Goal: Task Accomplishment & Management: Manage account settings

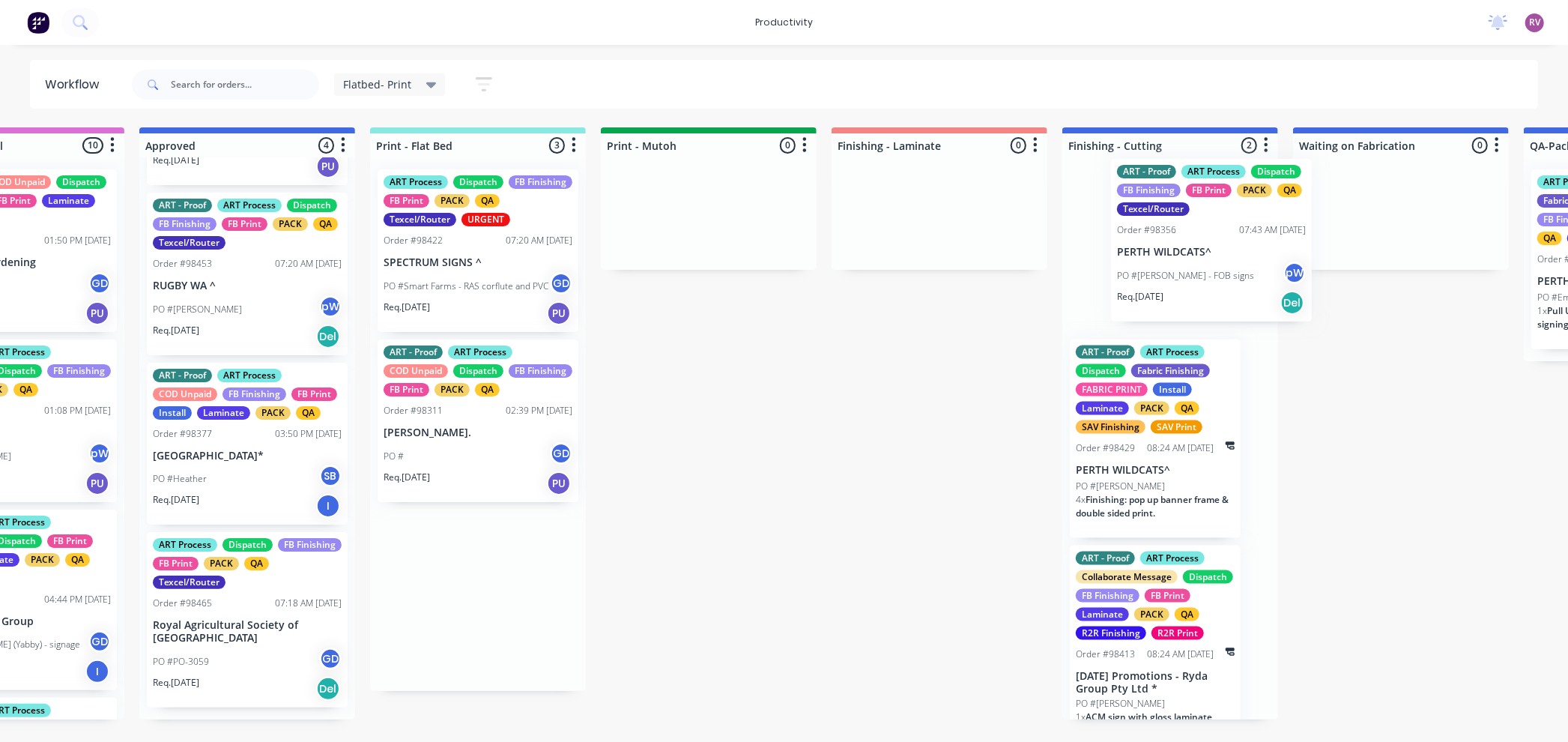
scroll to position [0, 138]
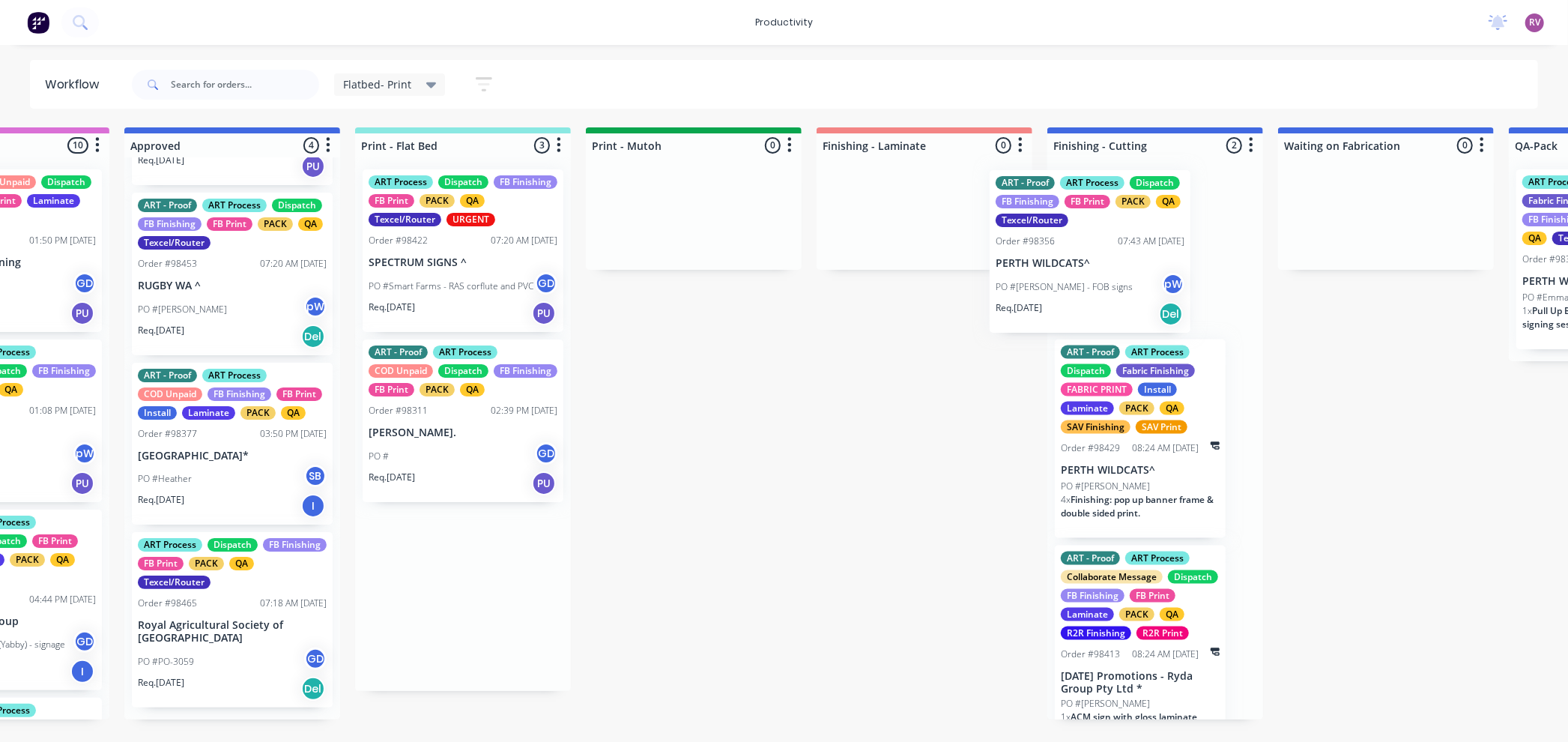
drag, startPoint x: 607, startPoint y: 273, endPoint x: 1101, endPoint y: 271, distance: 494.0
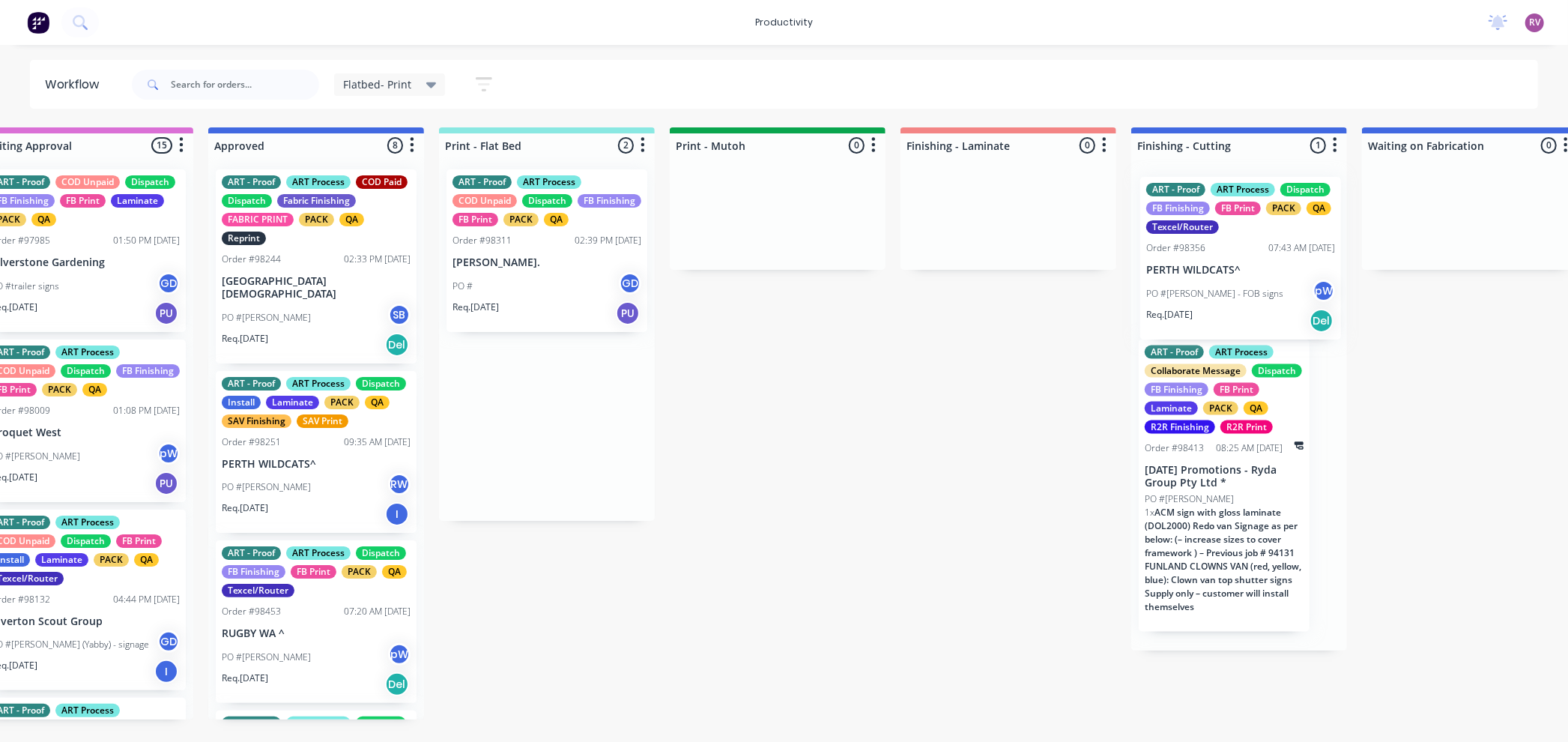
drag, startPoint x: 609, startPoint y: 271, endPoint x: 1228, endPoint y: 250, distance: 619.4
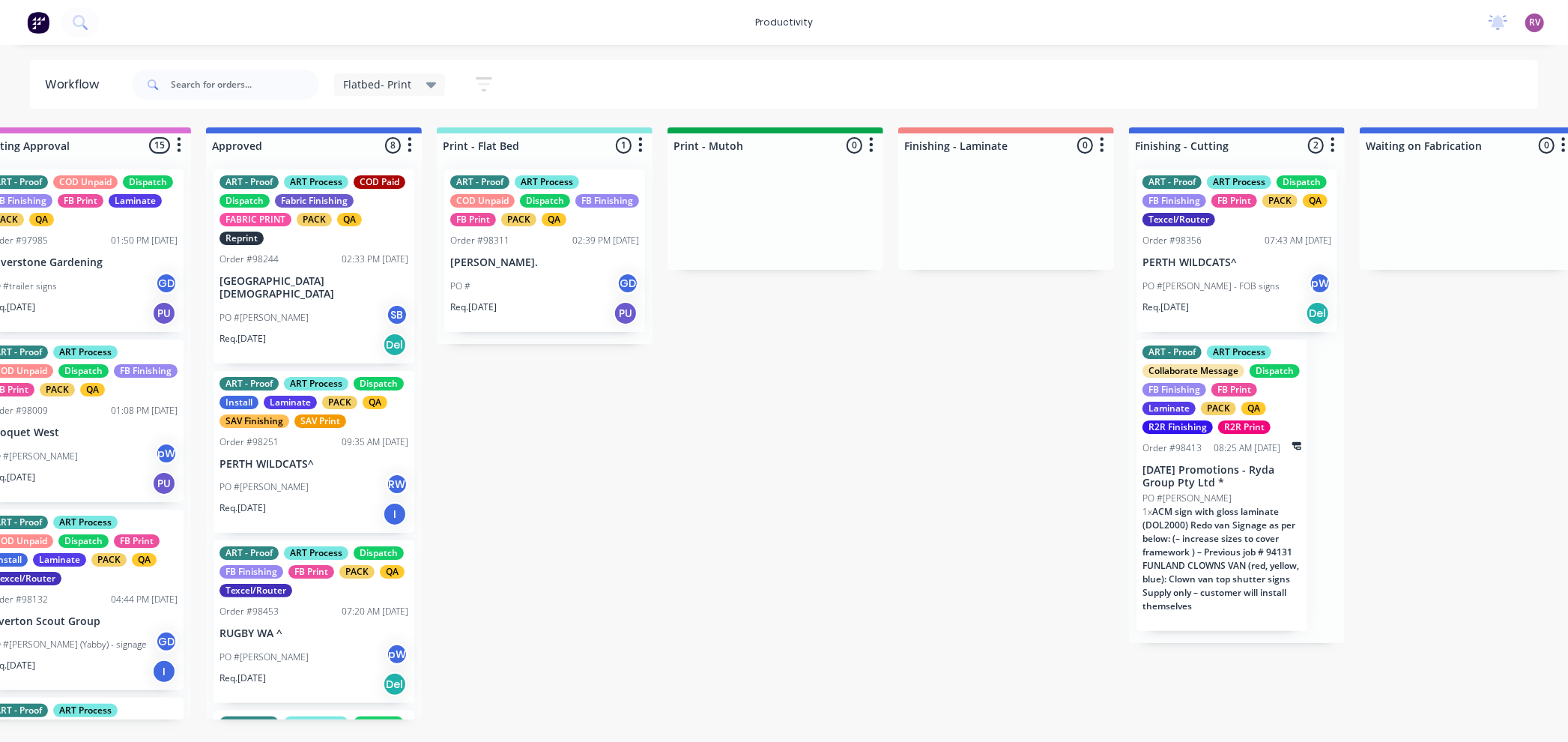
scroll to position [0, 56]
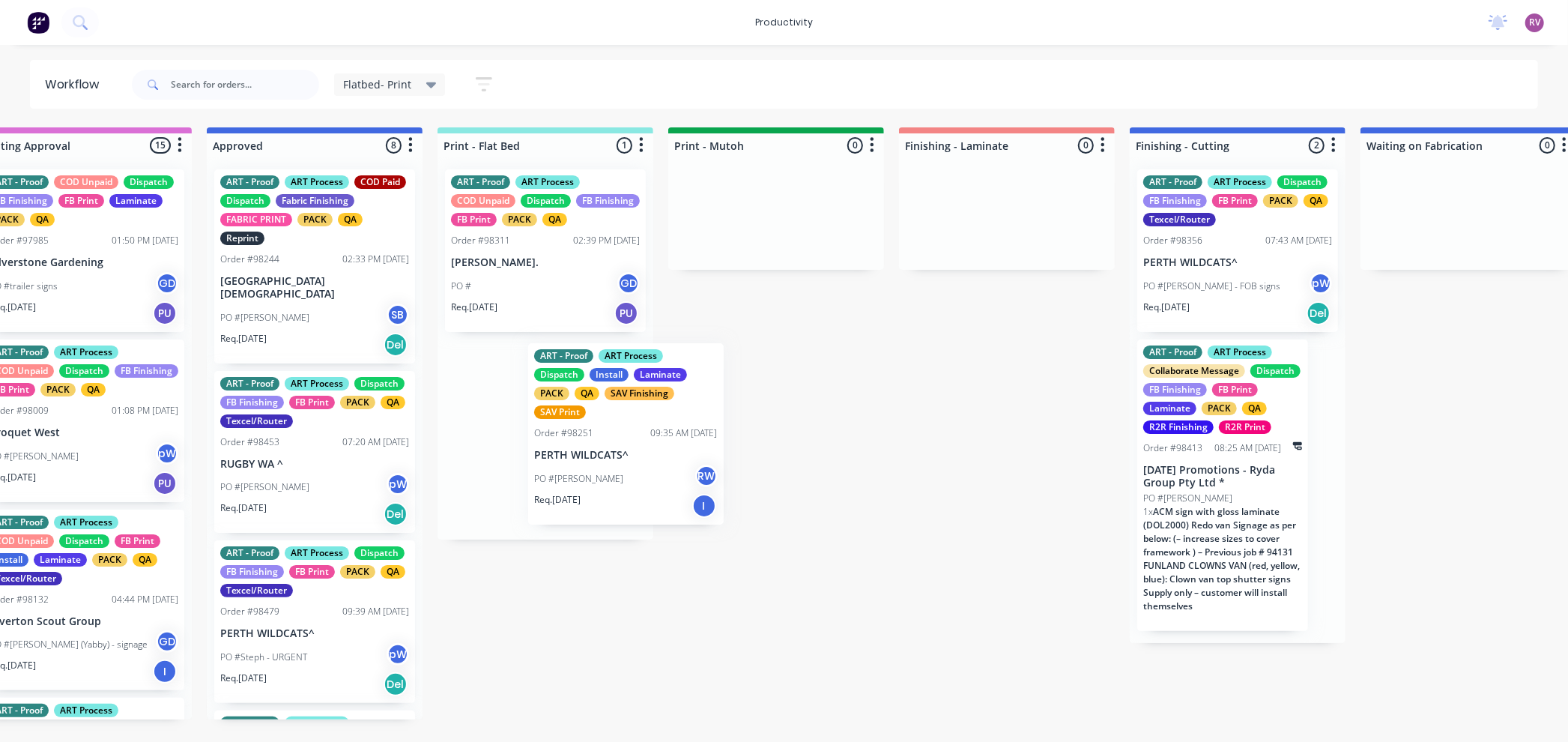
drag, startPoint x: 304, startPoint y: 491, endPoint x: 573, endPoint y: 452, distance: 271.8
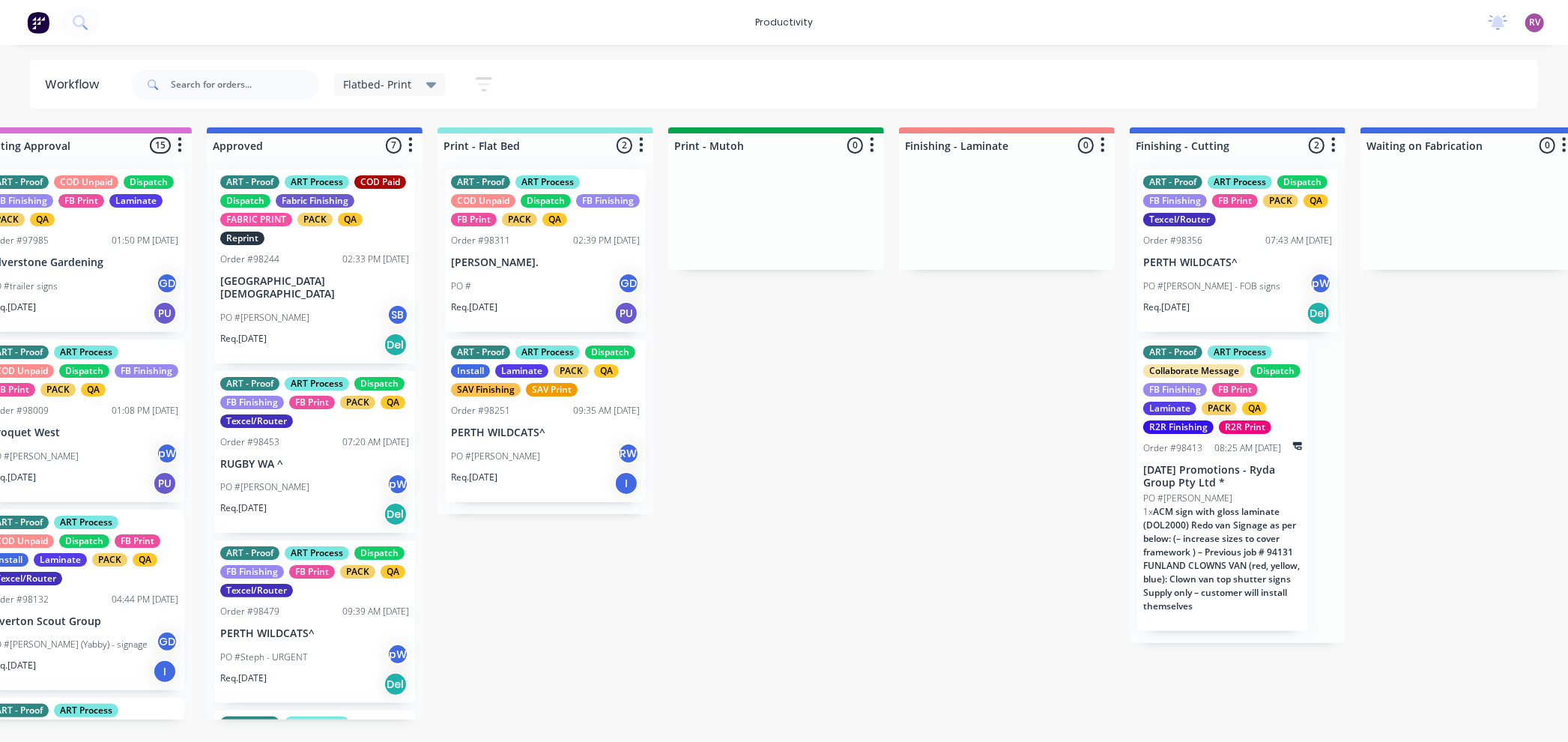
click at [581, 458] on div "PO #[PERSON_NAME] RW" at bounding box center [545, 456] width 189 height 28
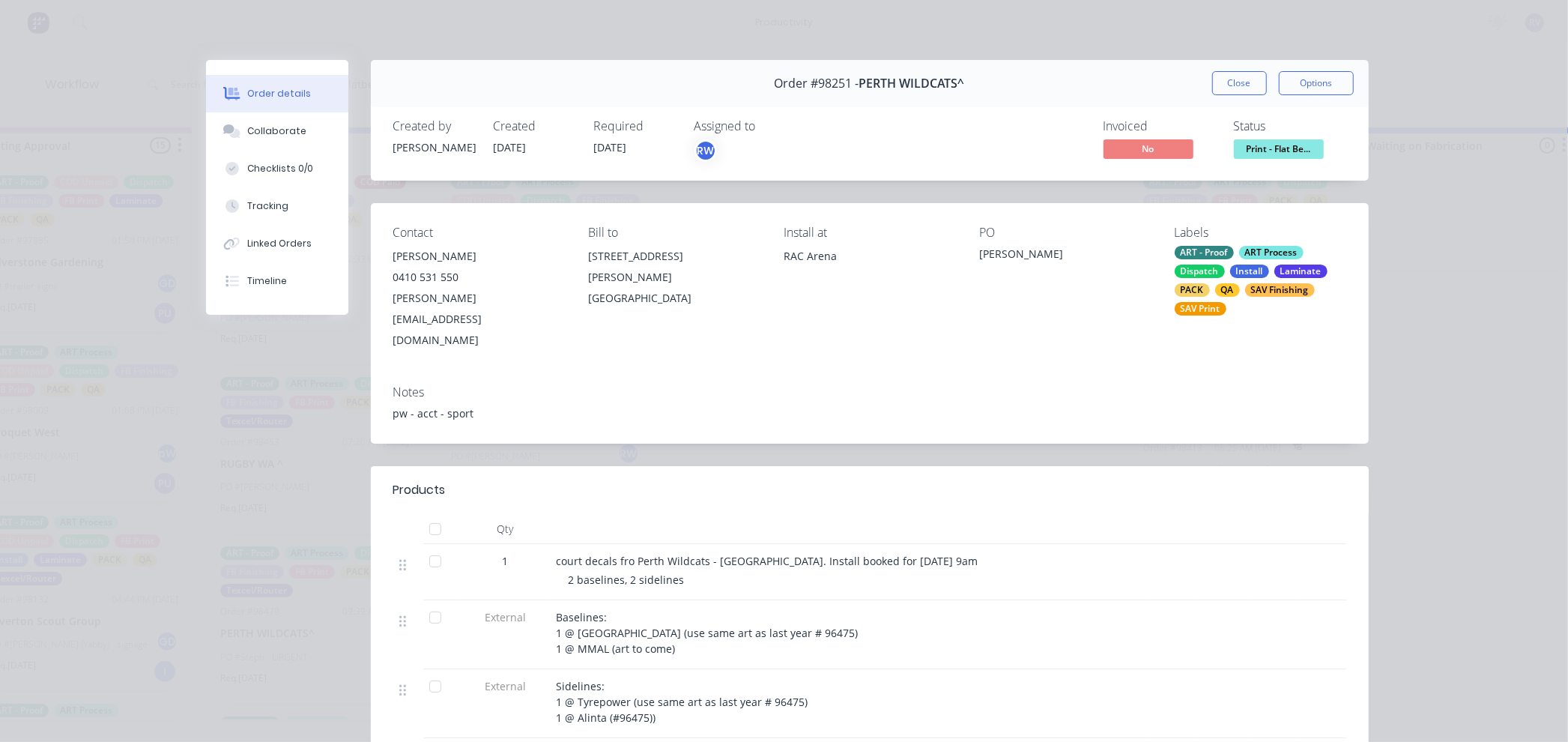
click at [1227, 80] on button "Close" at bounding box center [1240, 83] width 55 height 24
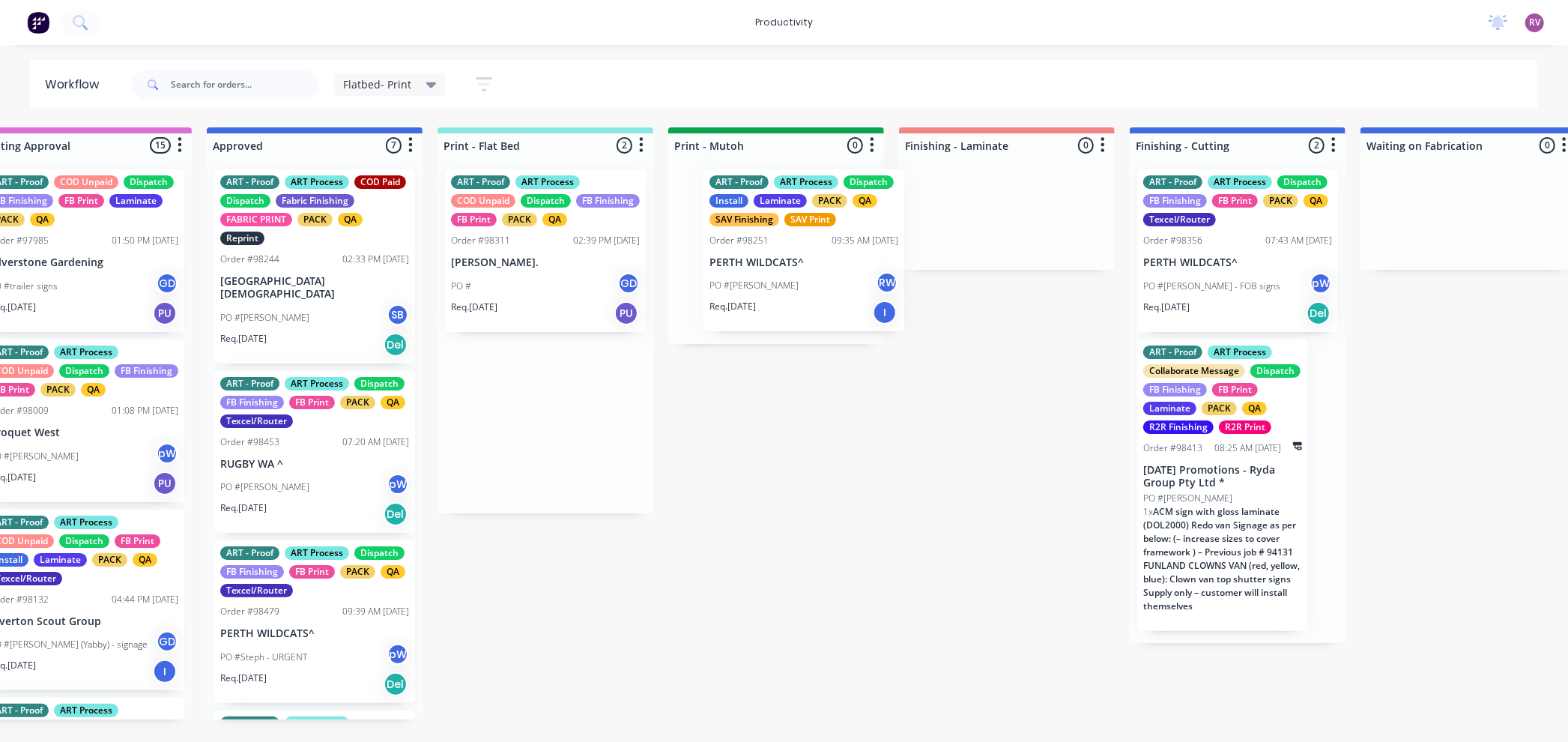
drag, startPoint x: 532, startPoint y: 403, endPoint x: 790, endPoint y: 241, distance: 304.6
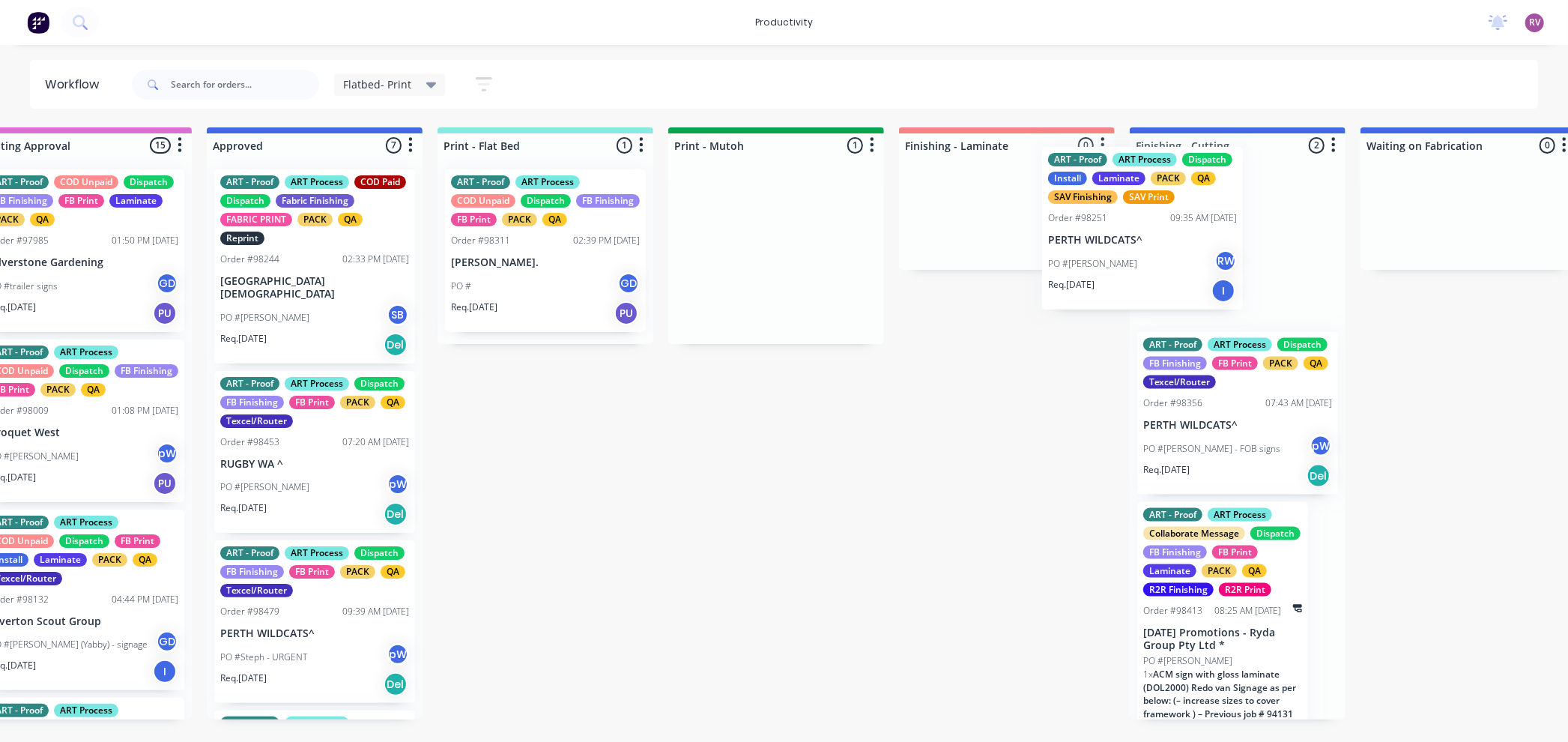
drag, startPoint x: 854, startPoint y: 277, endPoint x: 1158, endPoint y: 245, distance: 305.7
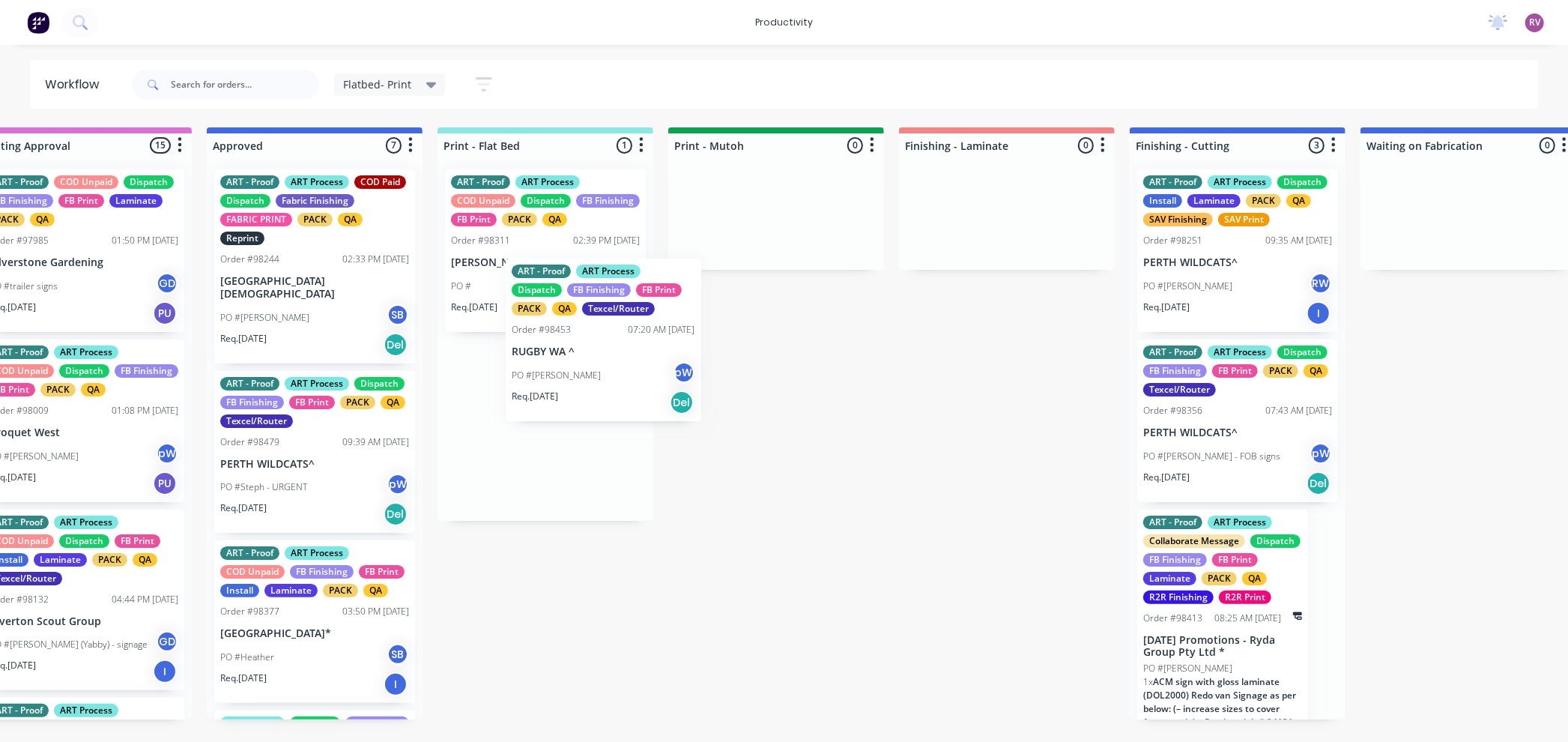
scroll to position [0, 55]
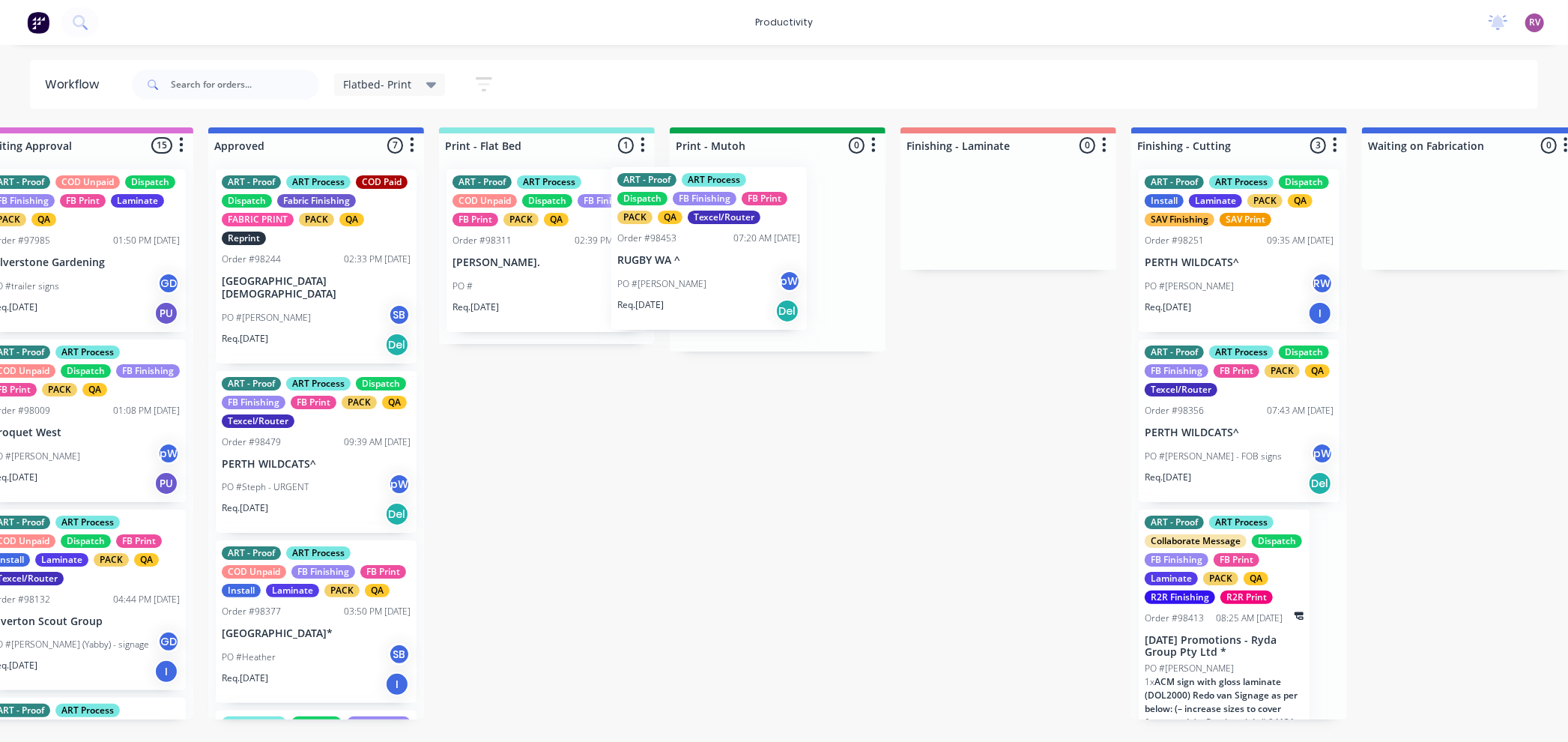
drag, startPoint x: 422, startPoint y: 456, endPoint x: 715, endPoint y: 280, distance: 341.8
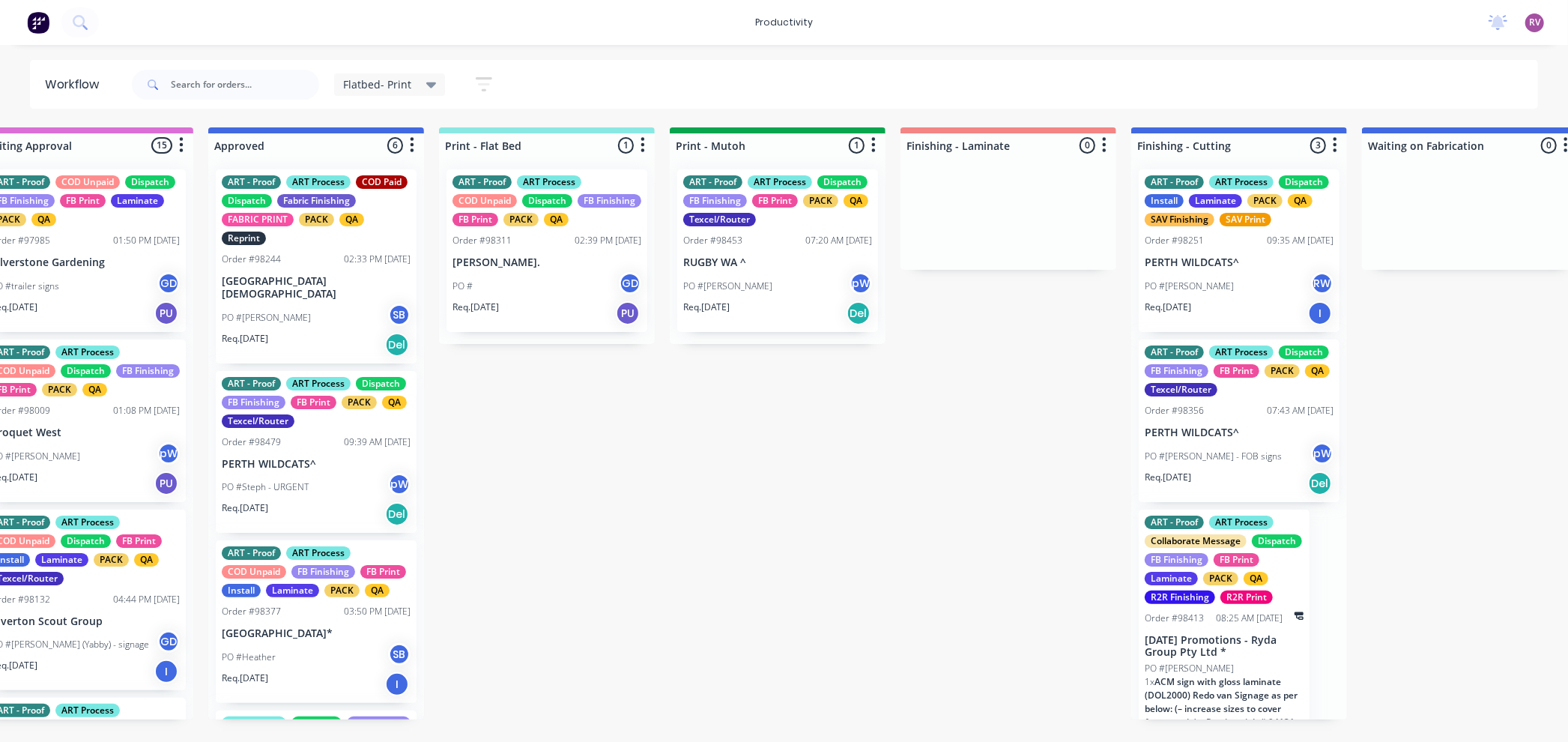
click at [316, 495] on div "PO #Steph - URGENT pW" at bounding box center [317, 487] width 189 height 28
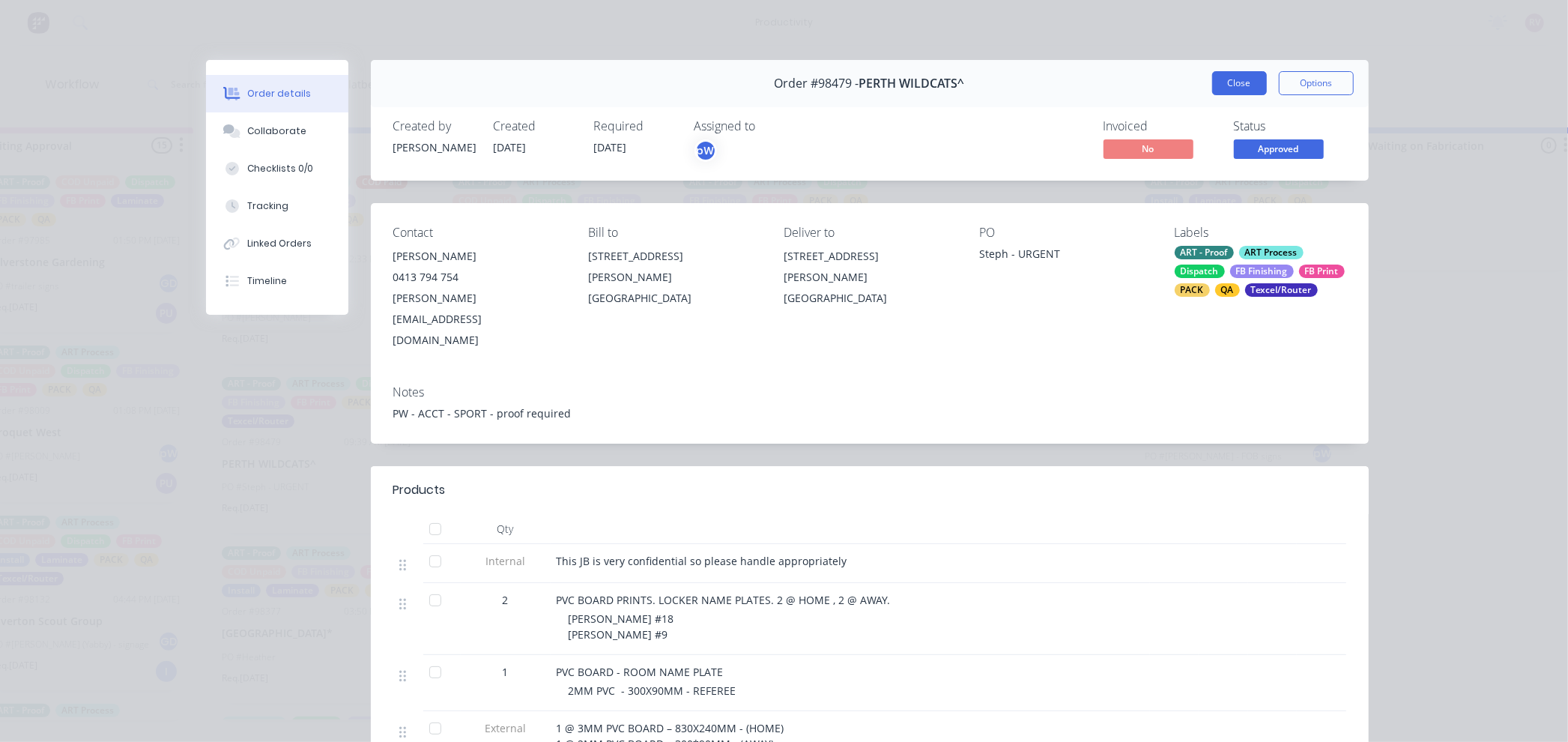
click at [1237, 84] on button "Close" at bounding box center [1240, 83] width 55 height 24
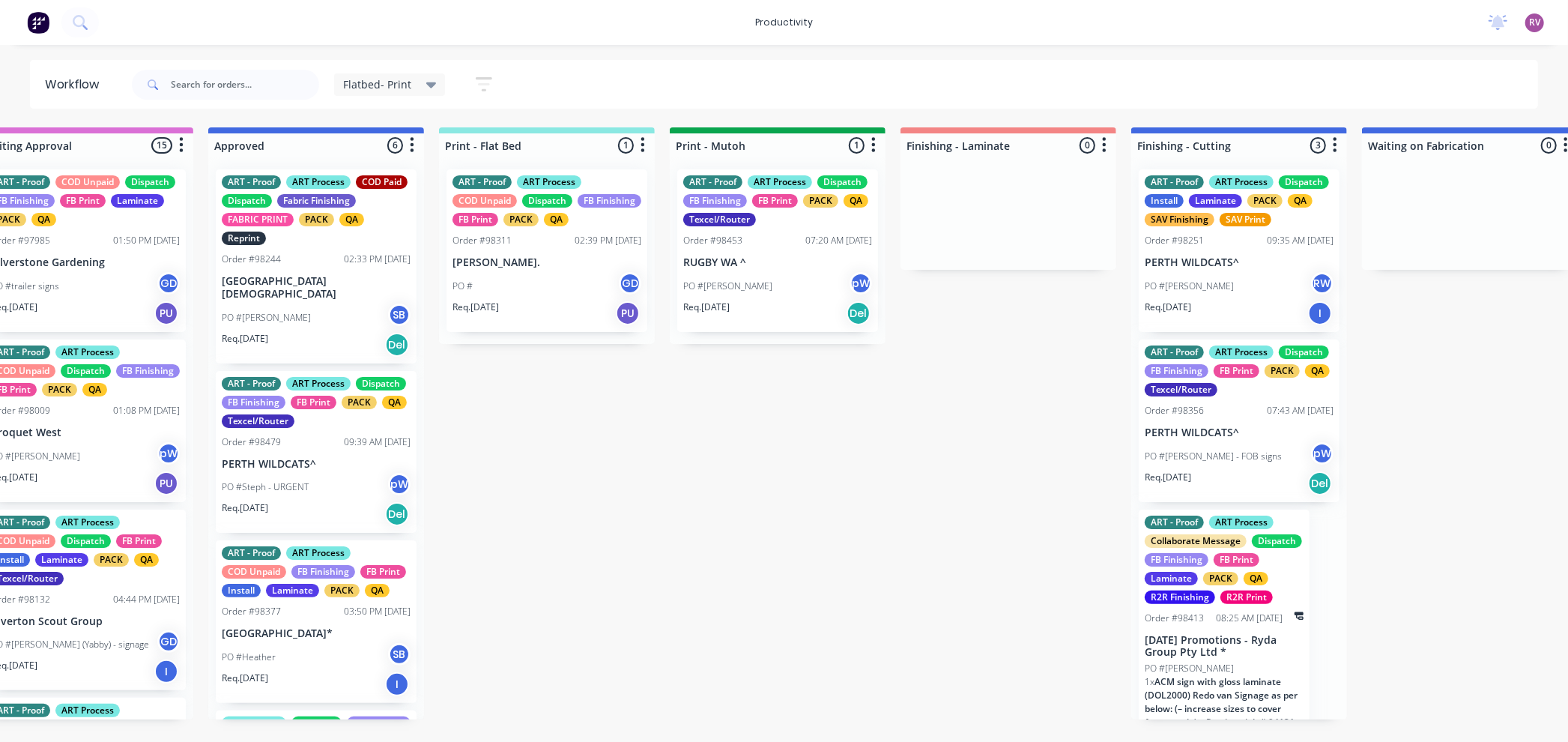
scroll to position [0, 53]
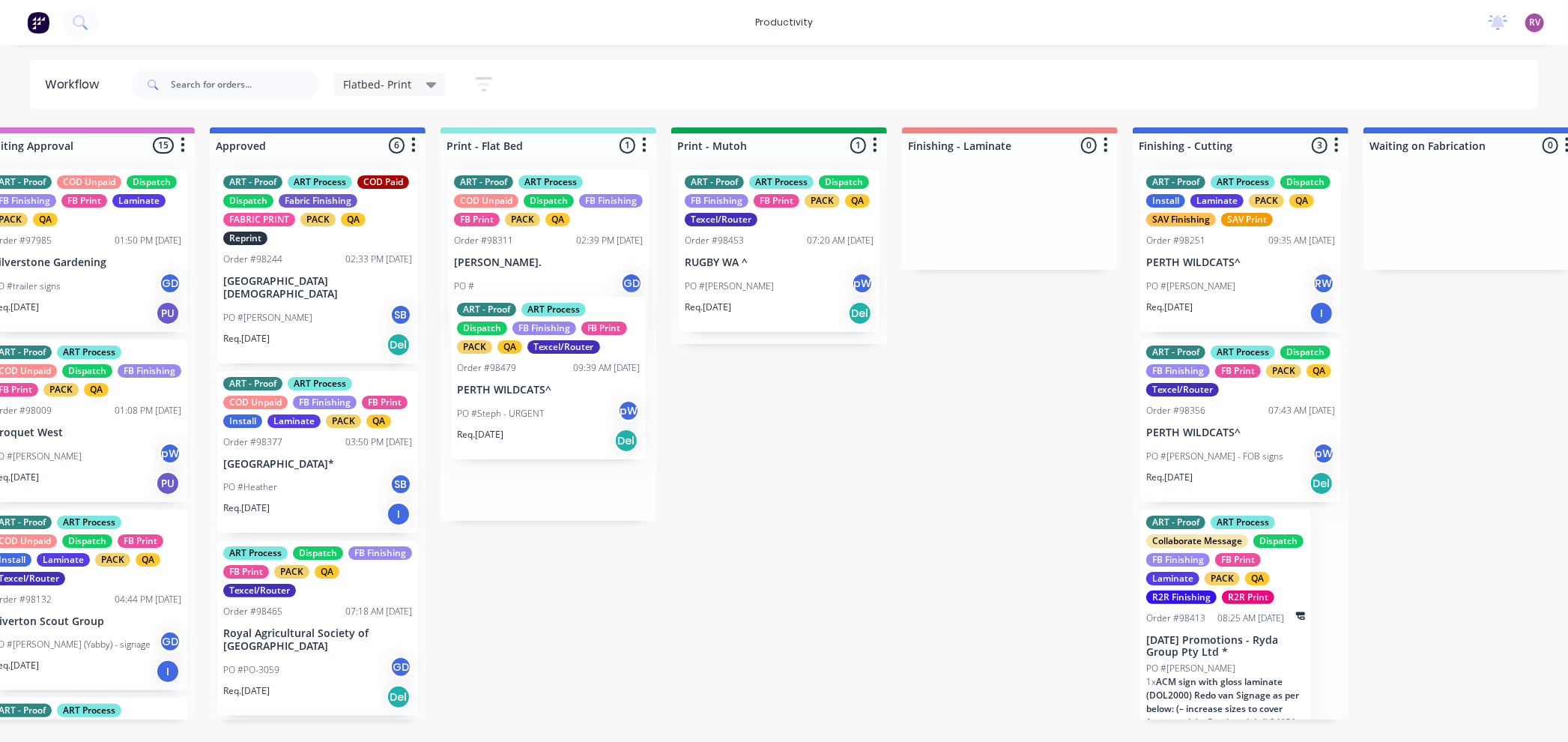
drag, startPoint x: 294, startPoint y: 489, endPoint x: 533, endPoint y: 415, distance: 250.2
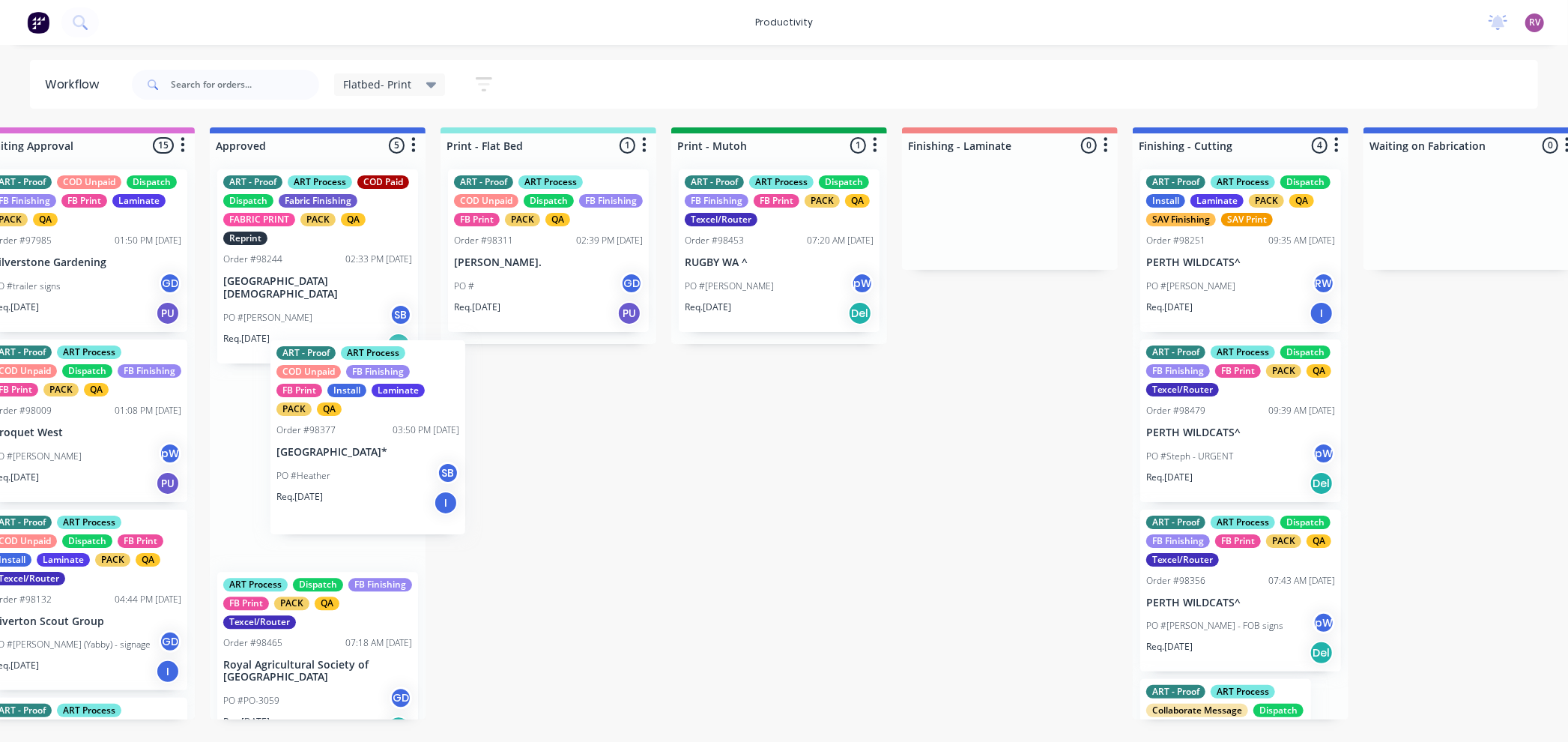
scroll to position [0, 51]
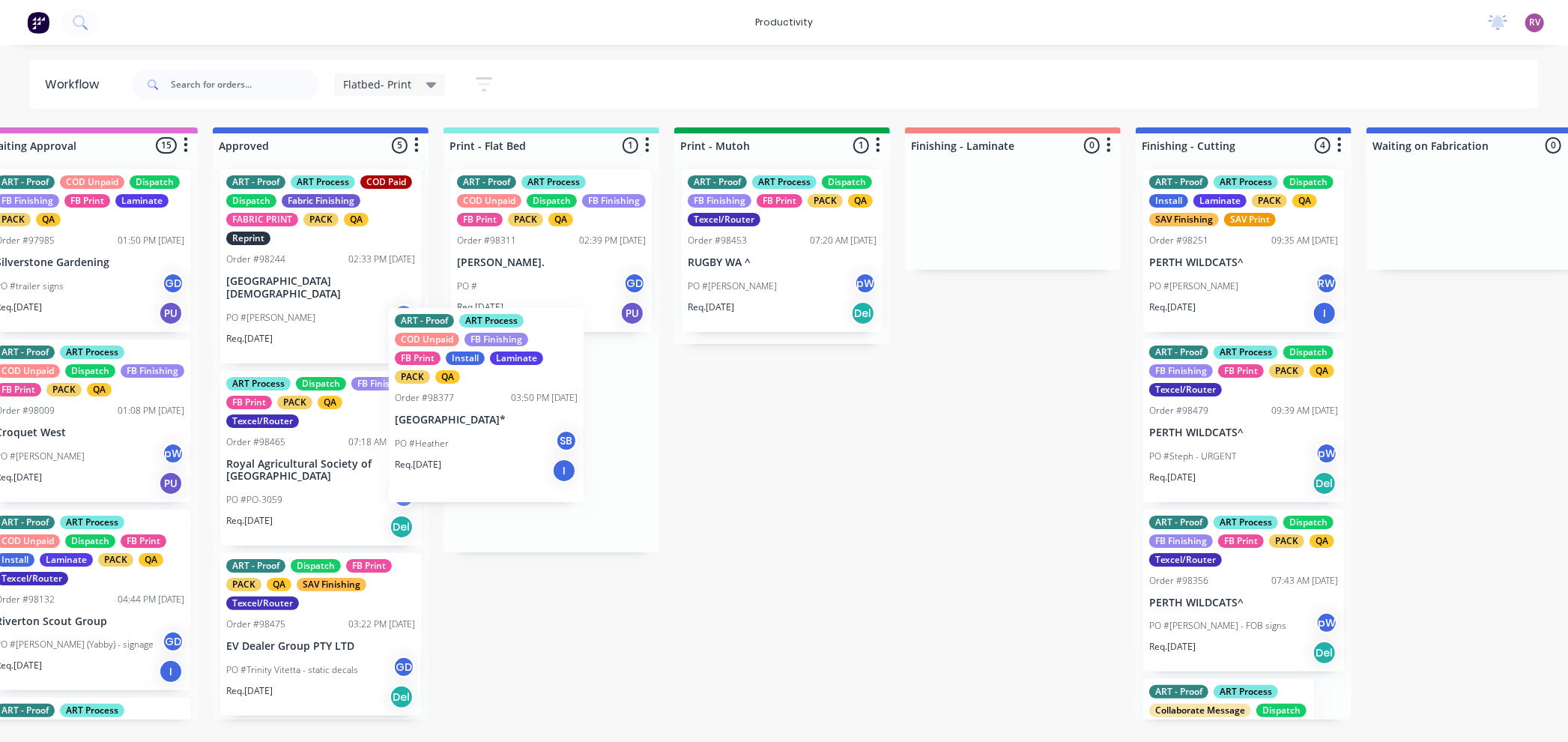
drag, startPoint x: 445, startPoint y: 443, endPoint x: 540, endPoint y: 426, distance: 96.5
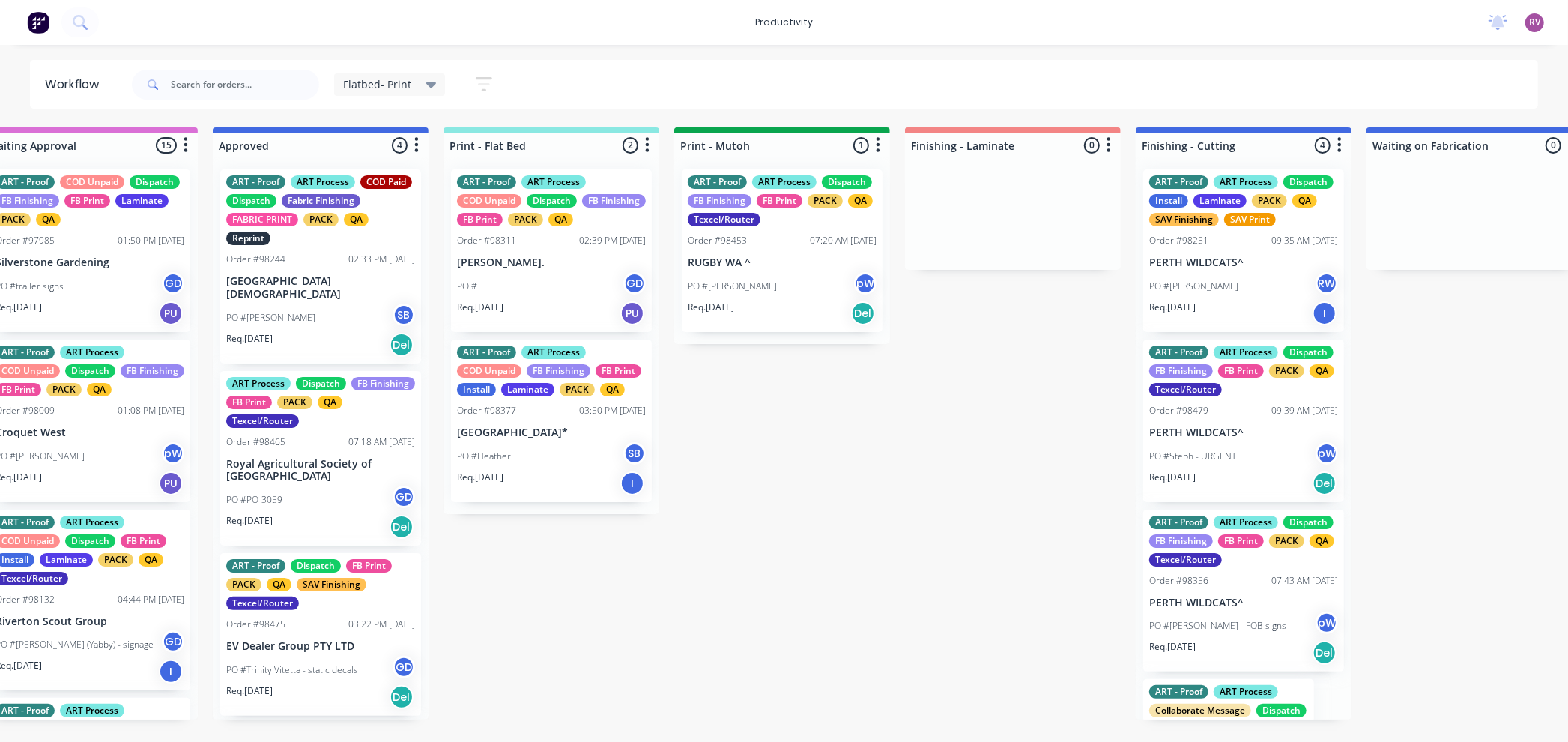
click at [320, 312] on div "PO #[PERSON_NAME] SB" at bounding box center [321, 318] width 189 height 28
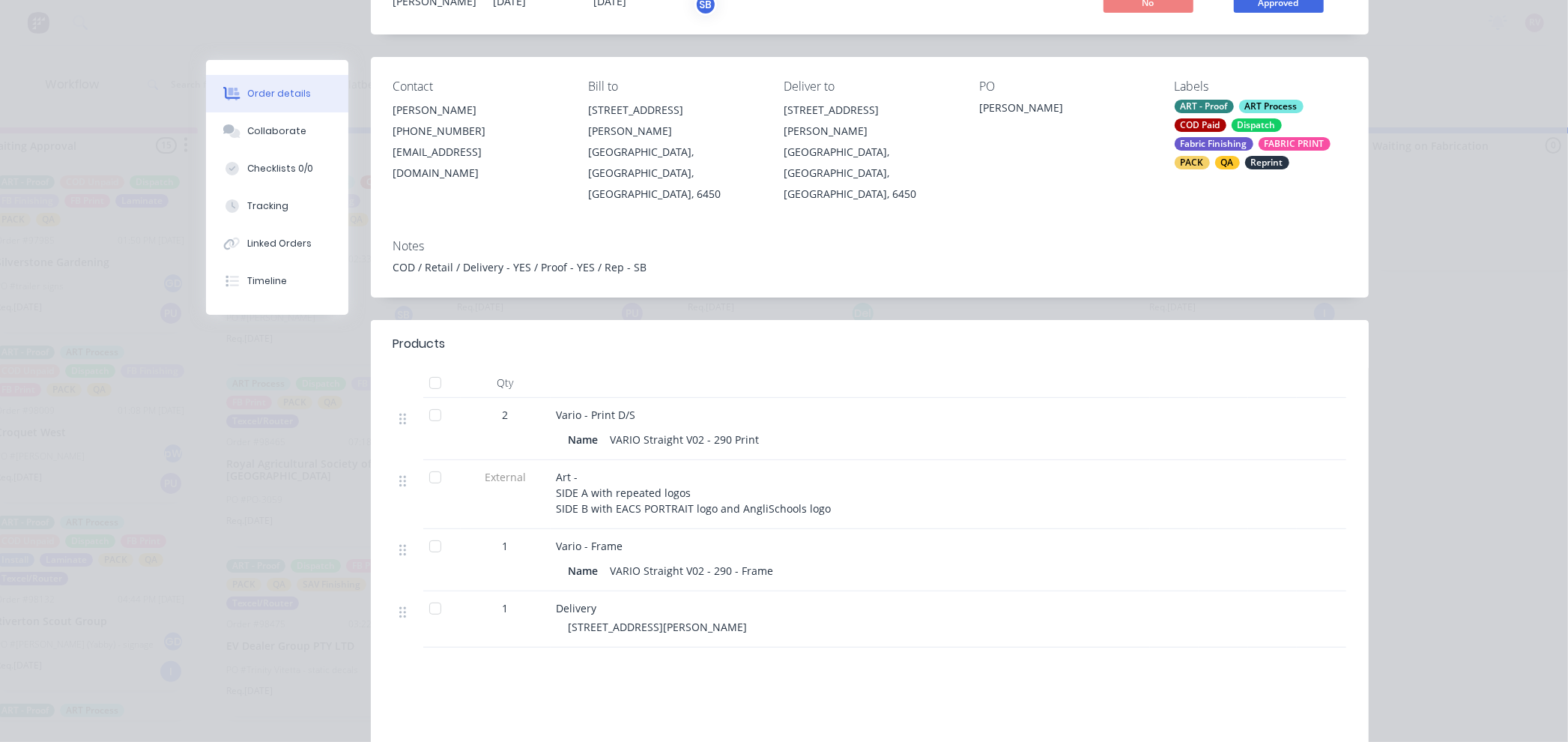
scroll to position [0, 0]
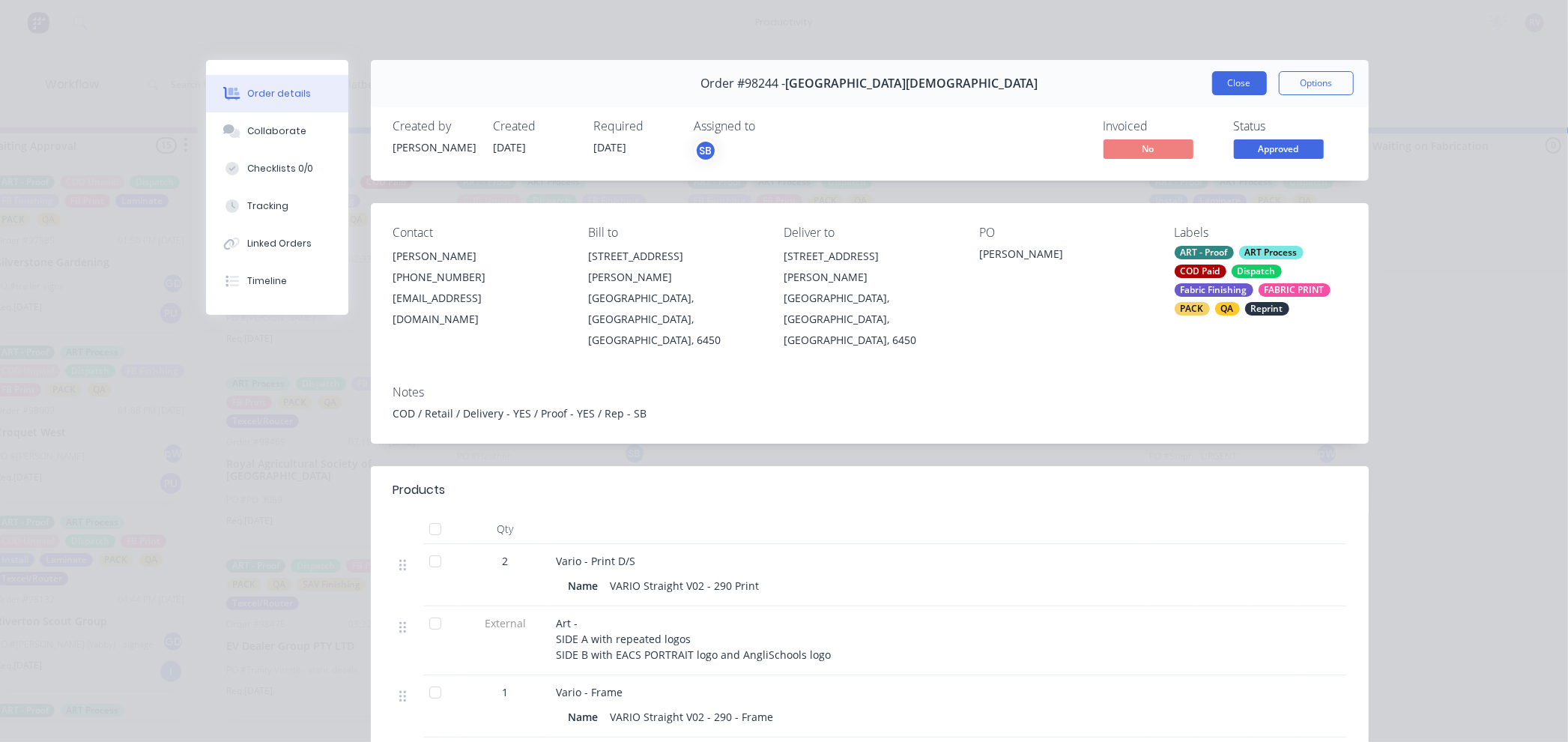
click at [1241, 91] on button "Close" at bounding box center [1240, 83] width 55 height 24
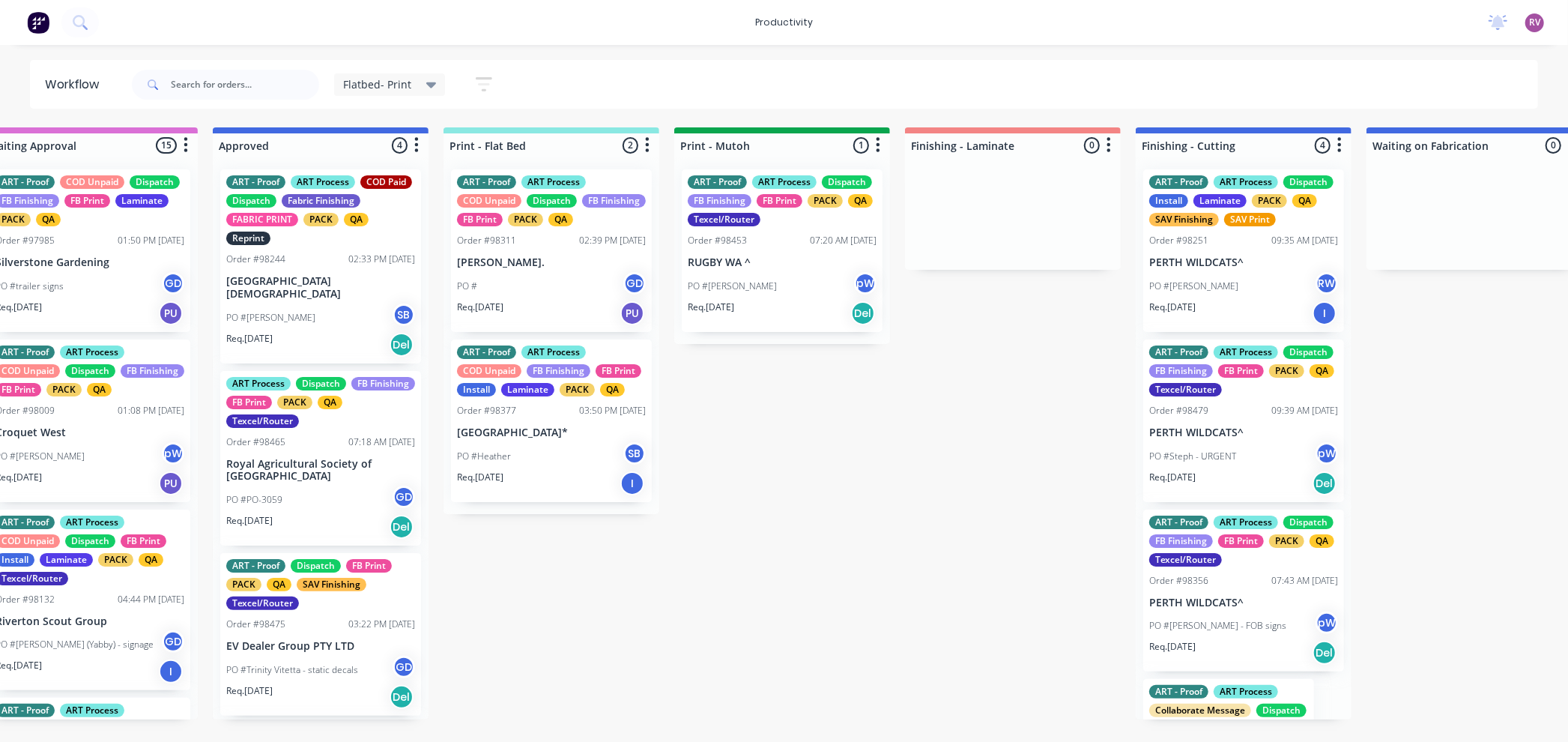
click at [341, 491] on div "PO #PO-3059 GD" at bounding box center [321, 500] width 189 height 28
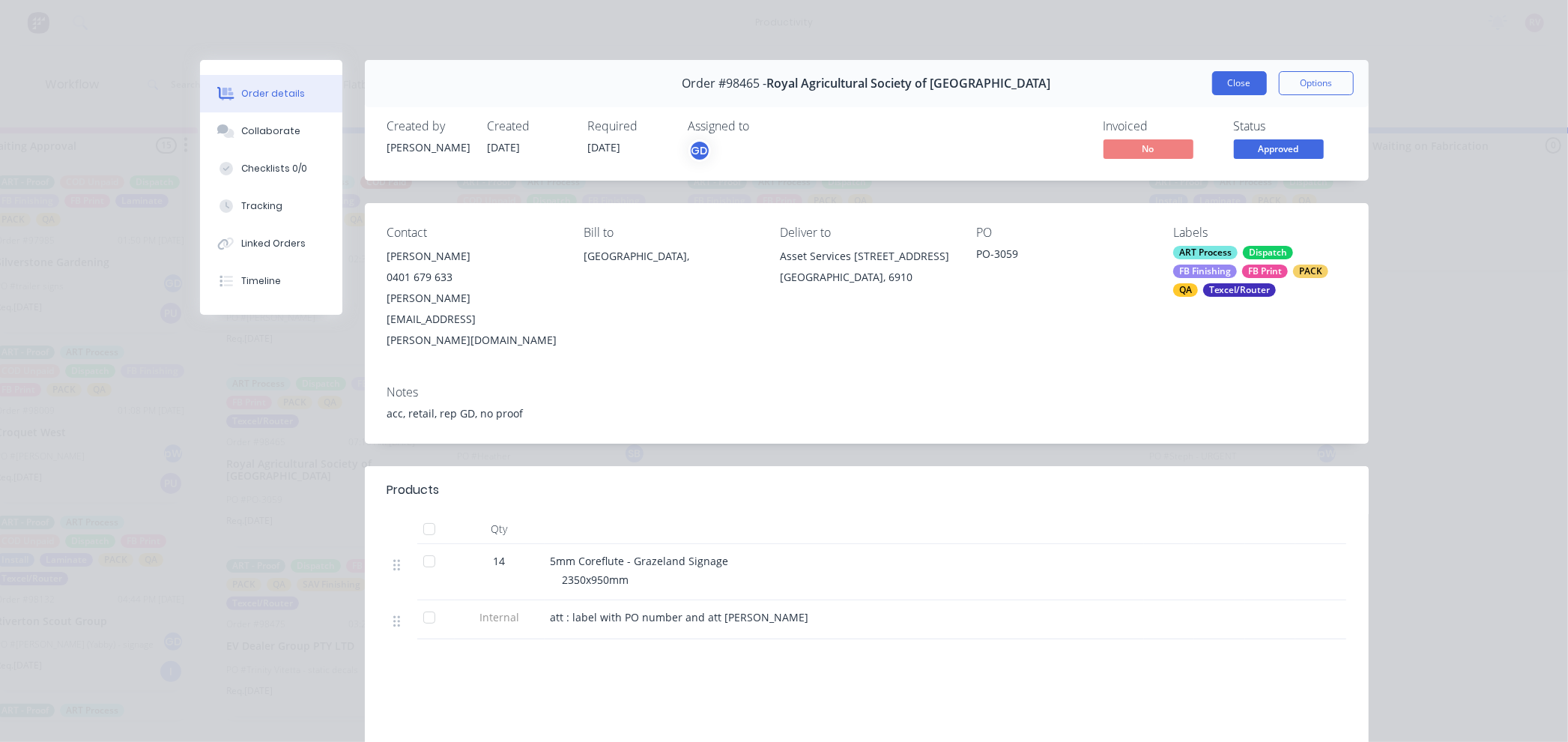
click at [1227, 90] on button "Close" at bounding box center [1240, 83] width 55 height 24
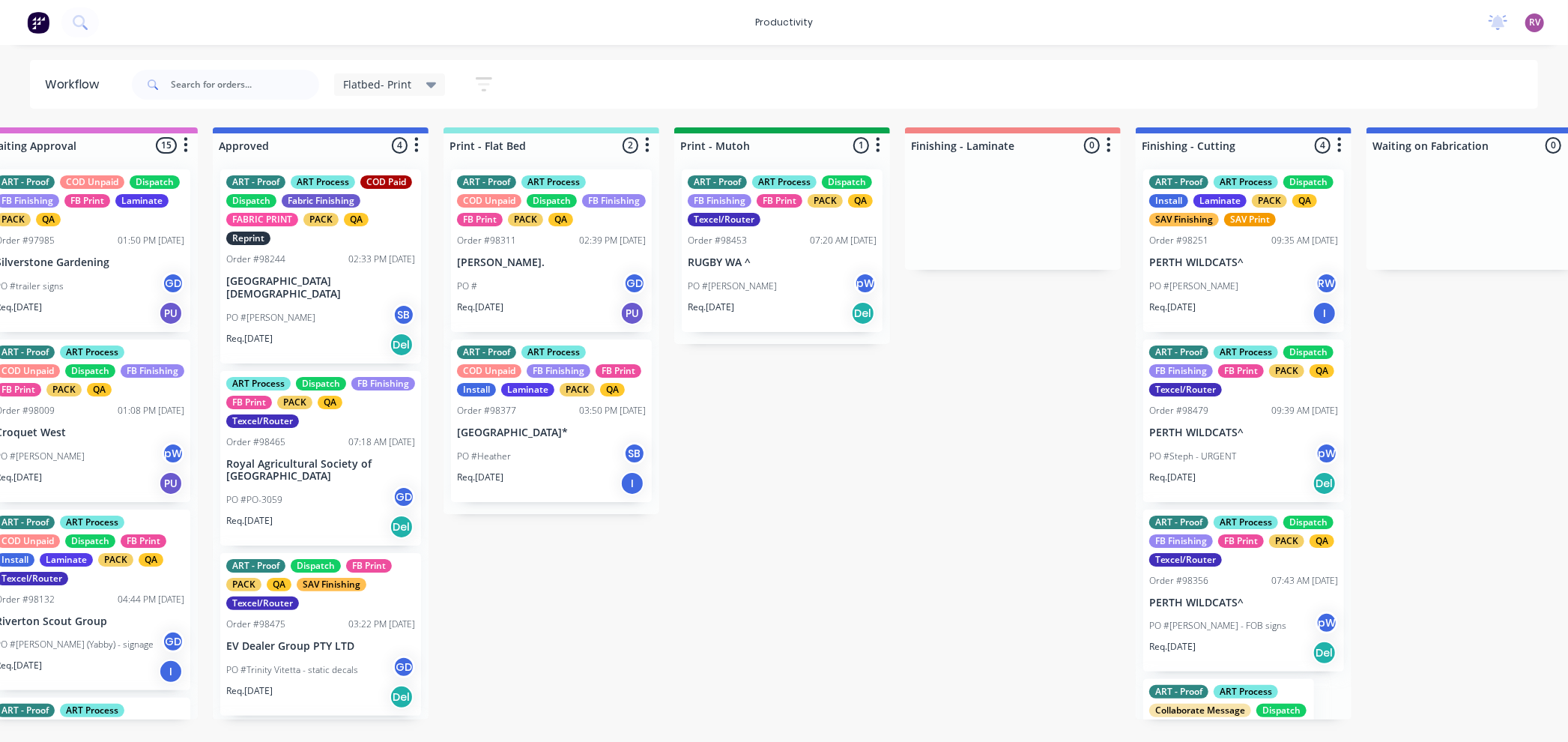
scroll to position [0, 50]
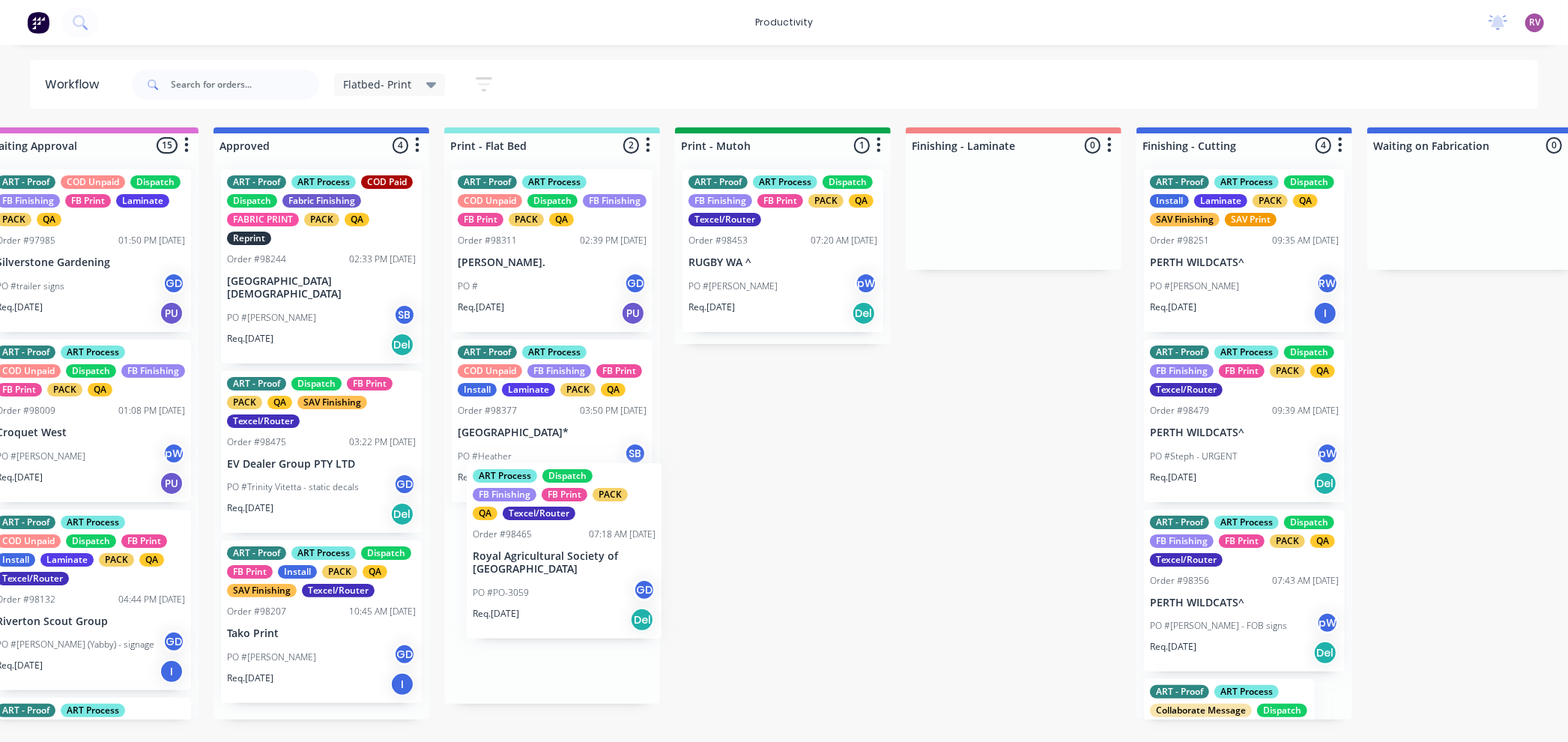
drag, startPoint x: 264, startPoint y: 489, endPoint x: 519, endPoint y: 590, distance: 274.3
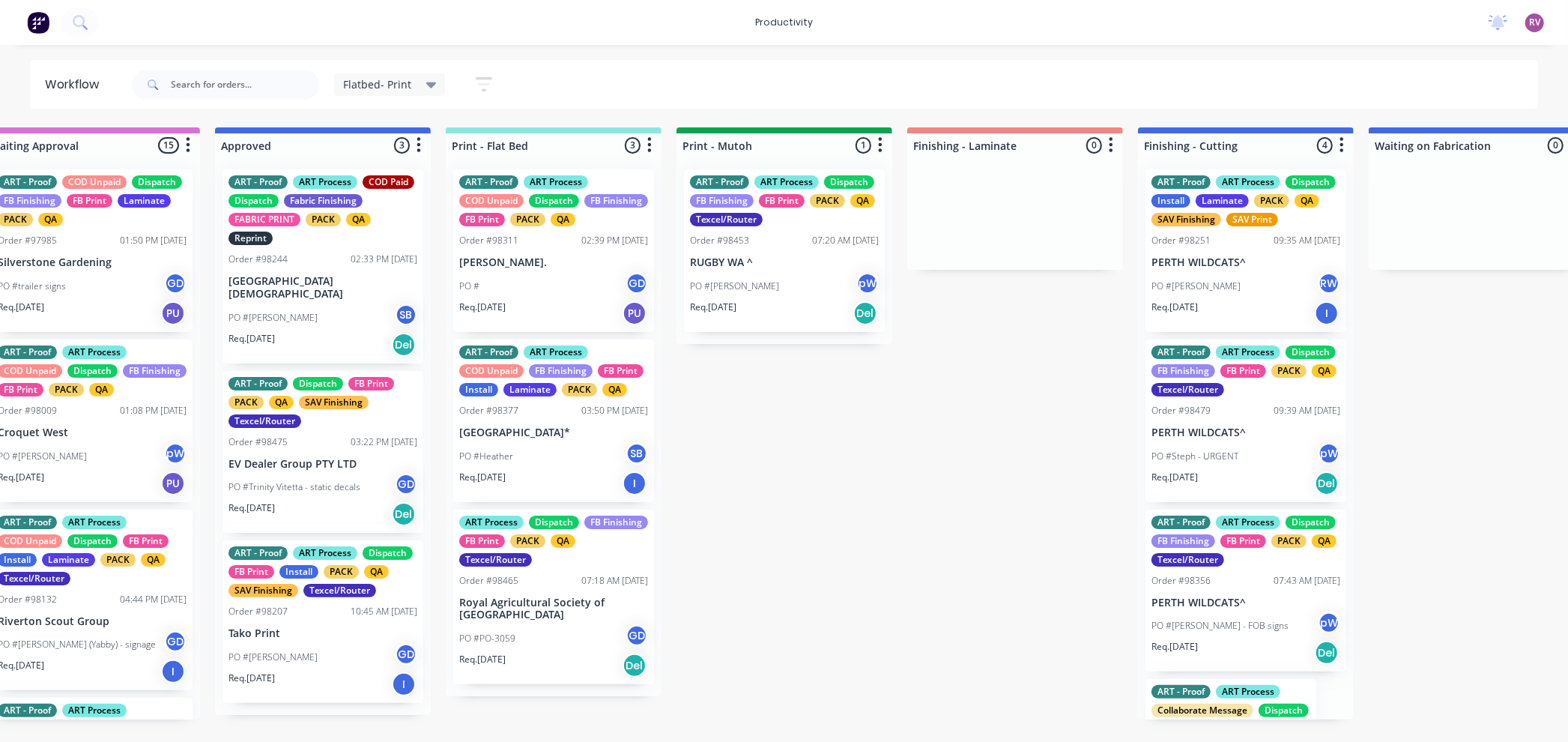
scroll to position [0, 46]
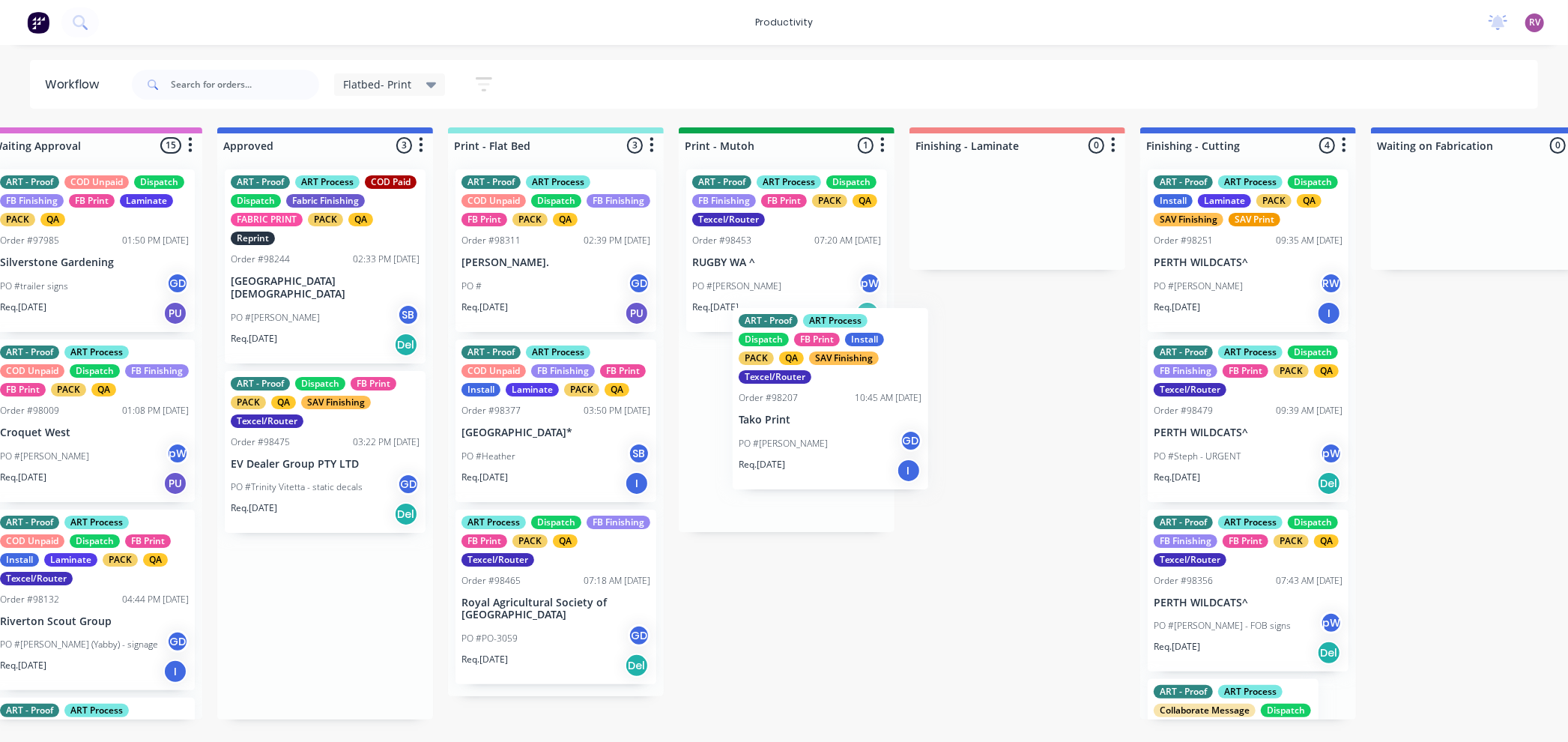
drag, startPoint x: 340, startPoint y: 652, endPoint x: 854, endPoint y: 419, distance: 564.3
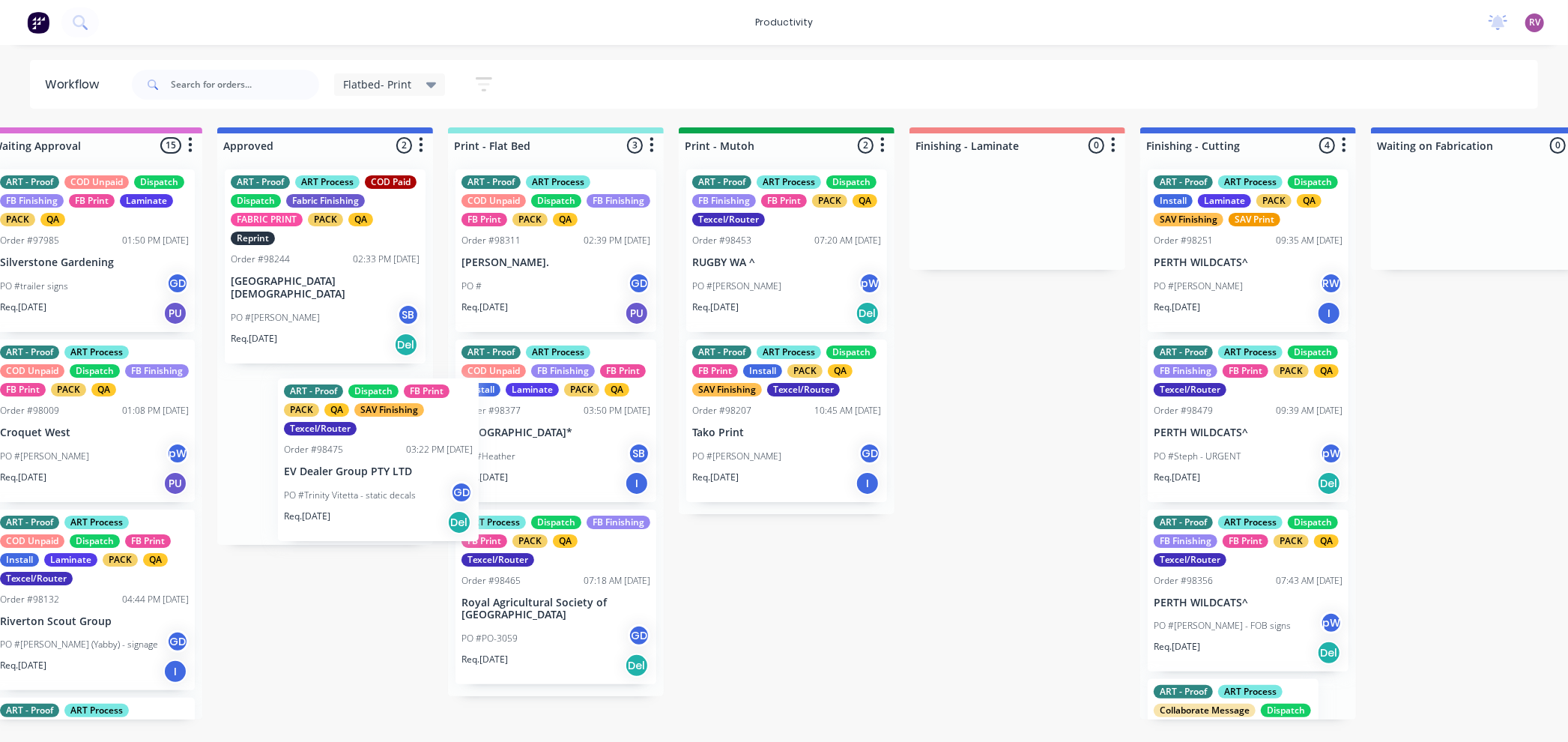
scroll to position [0, 43]
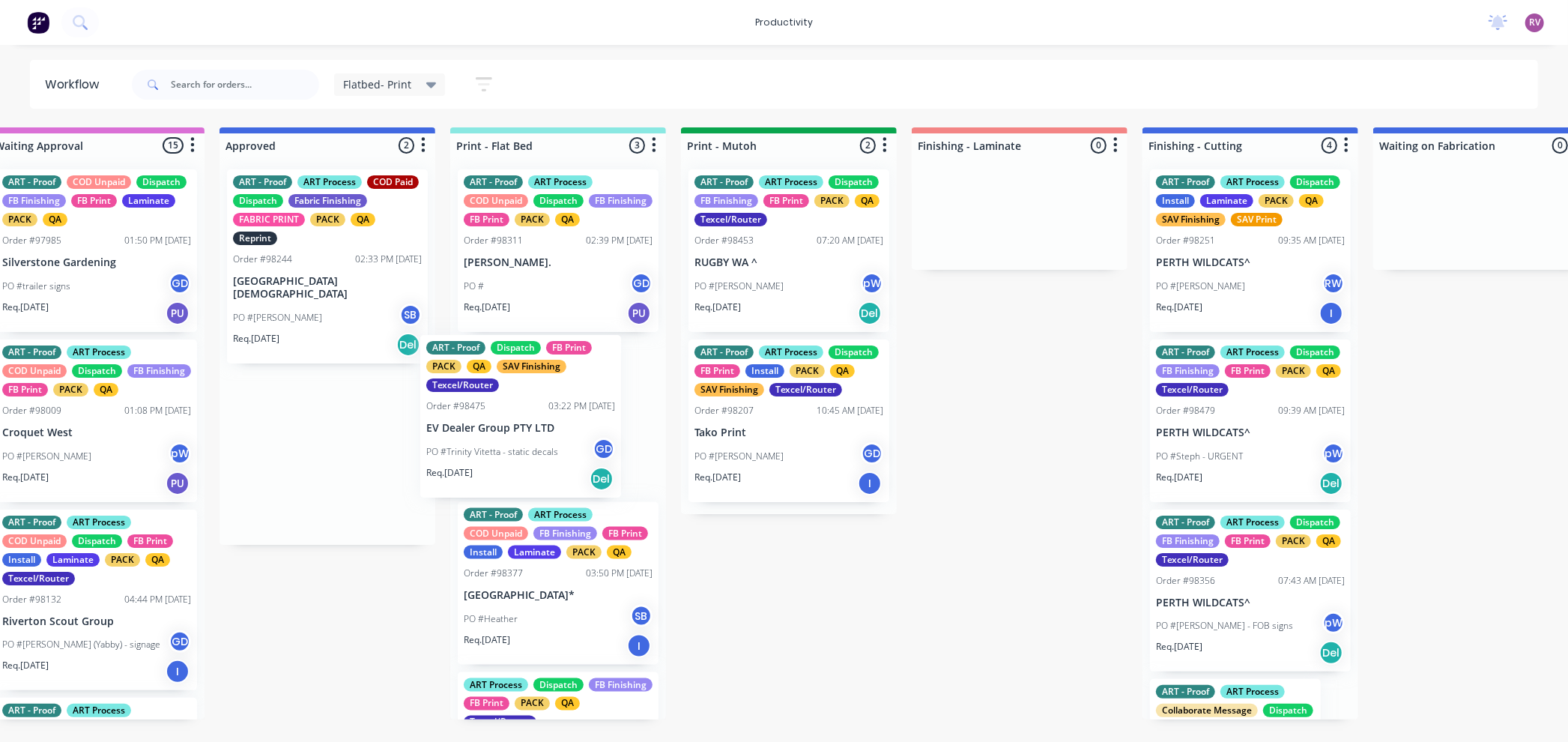
drag, startPoint x: 339, startPoint y: 475, endPoint x: 539, endPoint y: 439, distance: 203.2
